Goal: Task Accomplishment & Management: Manage account settings

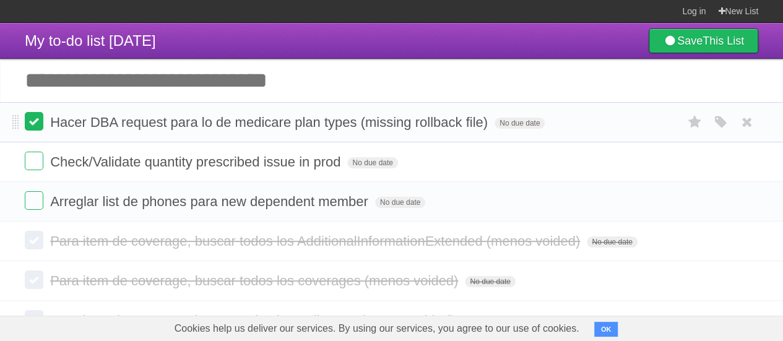
click at [37, 116] on label at bounding box center [34, 121] width 19 height 19
click at [37, 162] on label at bounding box center [34, 161] width 19 height 19
click at [35, 187] on li "Arreglar list de phones para new dependent member No due date White Red Blue Gr…" at bounding box center [391, 201] width 783 height 40
click at [35, 196] on label at bounding box center [34, 200] width 19 height 19
